Goal: Information Seeking & Learning: Learn about a topic

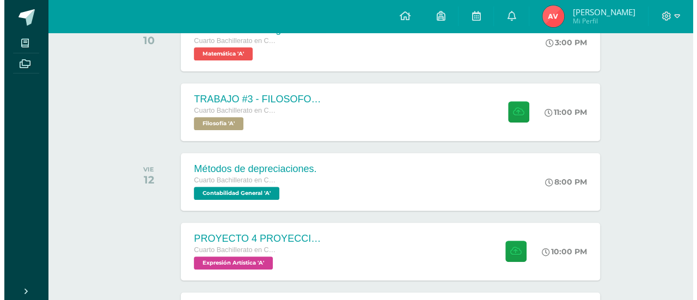
scroll to position [202, 0]
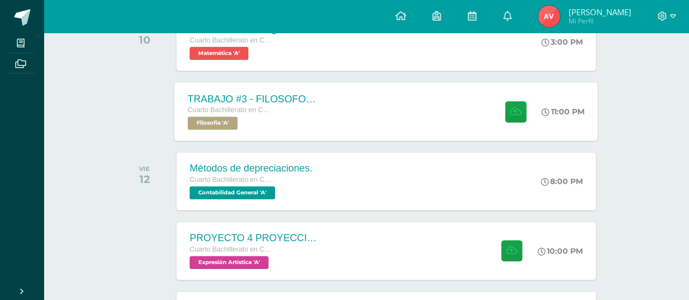
click at [354, 113] on div "TRABAJO #3 - FILOSOFOS [DEMOGRAPHIC_DATA] Cuarto Bachillerato en CCLL con Orien…" at bounding box center [386, 111] width 423 height 58
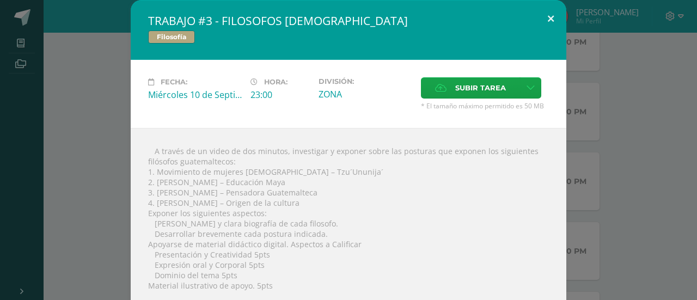
click at [545, 22] on button at bounding box center [550, 18] width 31 height 37
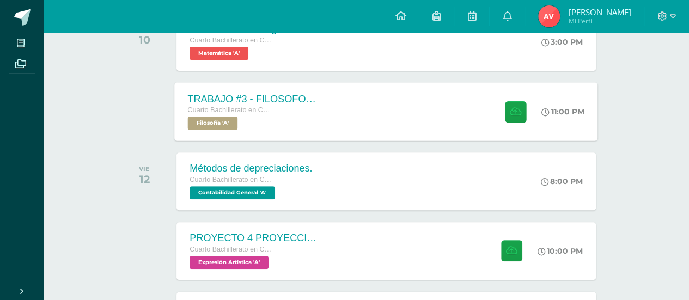
click at [308, 106] on div "Cuarto Bachillerato en CCLL con Orientación en Computación" at bounding box center [254, 111] width 132 height 12
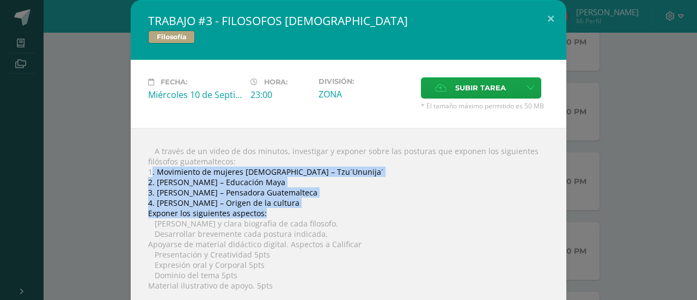
drag, startPoint x: 146, startPoint y: 174, endPoint x: 280, endPoint y: 216, distance: 140.5
click at [280, 216] on div " A través de un video de dos minutos, investigar y exponer sobre las posturas …" at bounding box center [349, 260] width 436 height 265
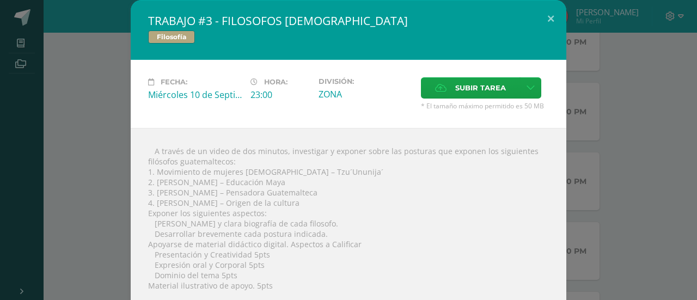
drag, startPoint x: 144, startPoint y: 169, endPoint x: 305, endPoint y: 197, distance: 163.1
click at [305, 197] on div " A través de un video de dos minutos, investigar y exponer sobre las posturas …" at bounding box center [349, 260] width 436 height 265
copy div "1. Movimiento de mujeres [DEMOGRAPHIC_DATA] – Tzu´Ununija´ 2. [PERSON_NAME] – E…"
click at [140, 170] on div " A través de un video de dos minutos, investigar y exponer sobre las posturas …" at bounding box center [349, 260] width 436 height 265
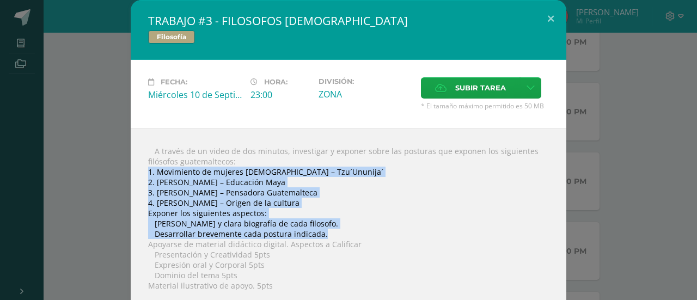
drag, startPoint x: 145, startPoint y: 170, endPoint x: 322, endPoint y: 234, distance: 187.4
click at [322, 234] on div " A través de un video de dos minutos, investigar y exponer sobre las posturas …" at bounding box center [349, 260] width 436 height 265
copy div "1. Movimiento de mujeres [DEMOGRAPHIC_DATA] – Tzu´Ununija´ 2. [PERSON_NAME] – E…"
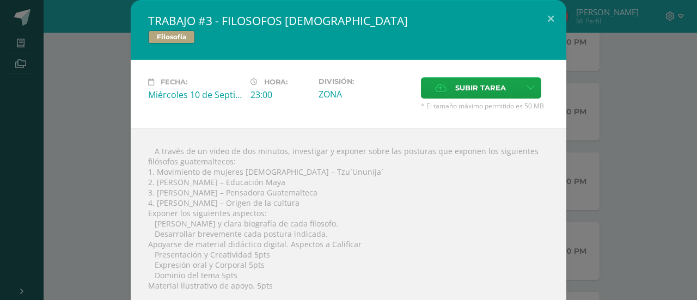
click at [166, 137] on div " A través de un video de dos minutos, investigar y exponer sobre las posturas …" at bounding box center [349, 260] width 436 height 265
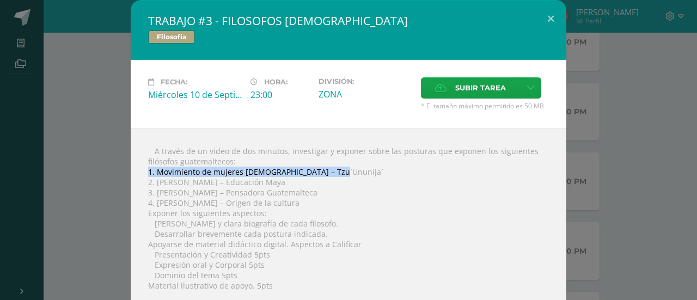
drag, startPoint x: 146, startPoint y: 171, endPoint x: 328, endPoint y: 172, distance: 182.4
click at [328, 172] on div " A través de un video de dos minutos, investigar y exponer sobre las posturas …" at bounding box center [349, 260] width 436 height 265
copy div "1. Movimiento de mujeres [DEMOGRAPHIC_DATA] – Tzu´Ununija´"
drag, startPoint x: 152, startPoint y: 192, endPoint x: 309, endPoint y: 191, distance: 156.8
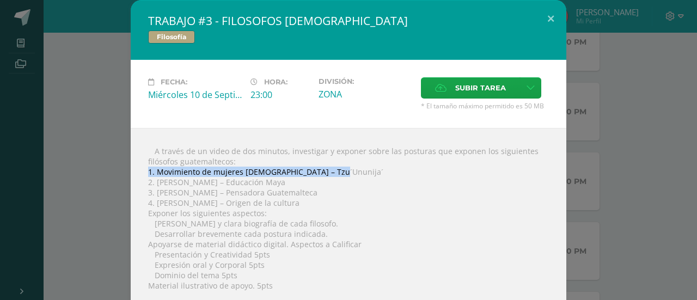
click at [309, 191] on div " A través de un video de dos minutos, investigar y exponer sobre las posturas …" at bounding box center [349, 260] width 436 height 265
copy div "[PERSON_NAME] – Pensadora Guatemalteca"
drag, startPoint x: 150, startPoint y: 203, endPoint x: 300, endPoint y: 201, distance: 150.3
click at [300, 201] on div " A través de un video de dos minutos, investigar y exponer sobre las posturas …" at bounding box center [349, 260] width 436 height 265
copy div "[PERSON_NAME] – Origen de la cultura"
